Goal: Task Accomplishment & Management: Manage account settings

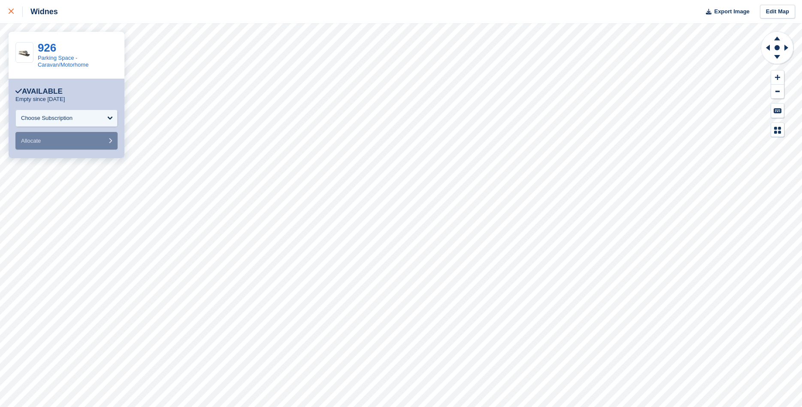
drag, startPoint x: 16, startPoint y: 11, endPoint x: 8, endPoint y: 0, distance: 13.5
click at [15, 10] on div at bounding box center [16, 11] width 14 height 10
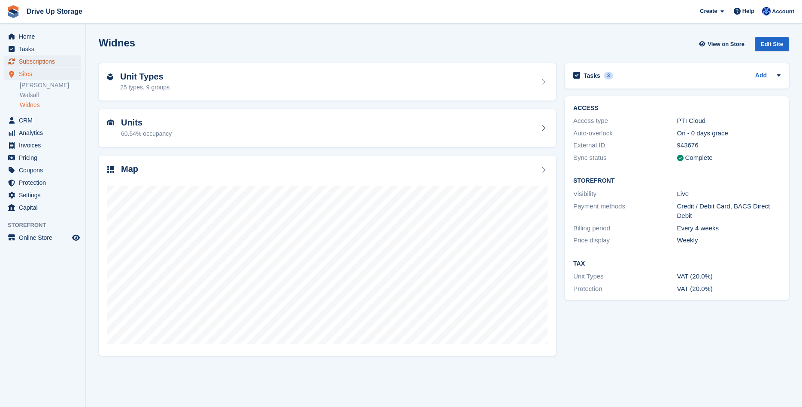
click at [36, 56] on span "Subscriptions" at bounding box center [45, 61] width 52 height 12
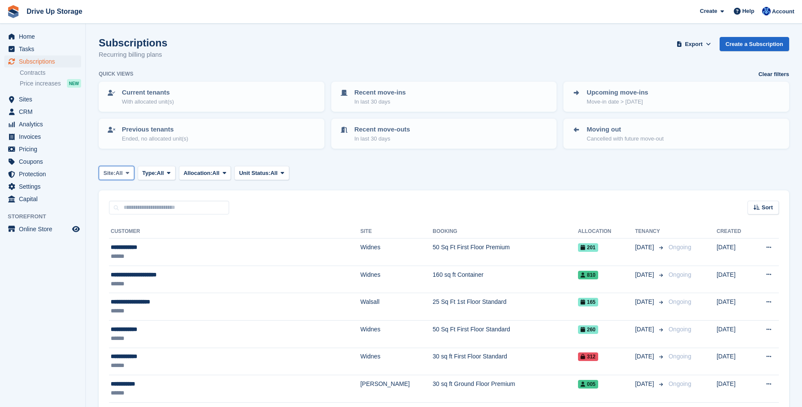
click at [131, 172] on span at bounding box center [127, 172] width 7 height 7
click at [119, 233] on link "Widnes" at bounding box center [140, 239] width 75 height 15
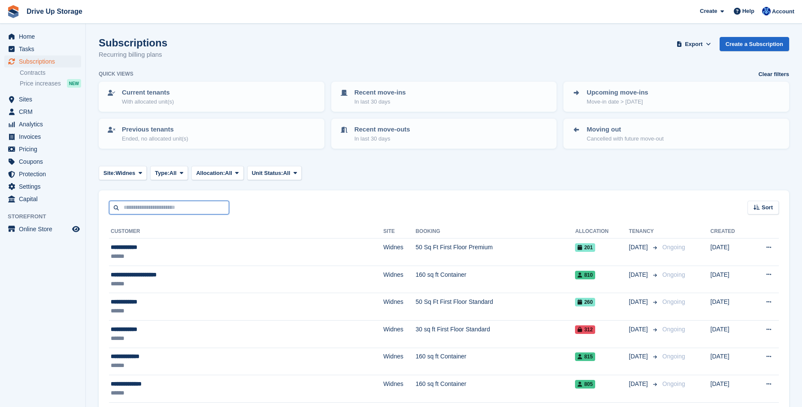
click at [134, 202] on input "text" at bounding box center [169, 208] width 120 height 14
type input "********"
